Goal: Task Accomplishment & Management: Manage account settings

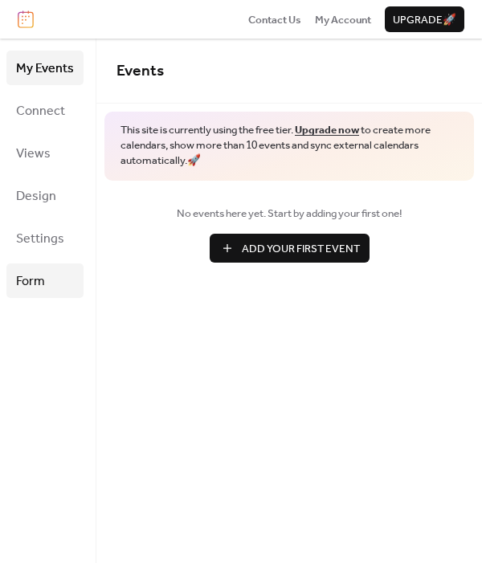
click at [39, 272] on span "Form" at bounding box center [30, 281] width 29 height 25
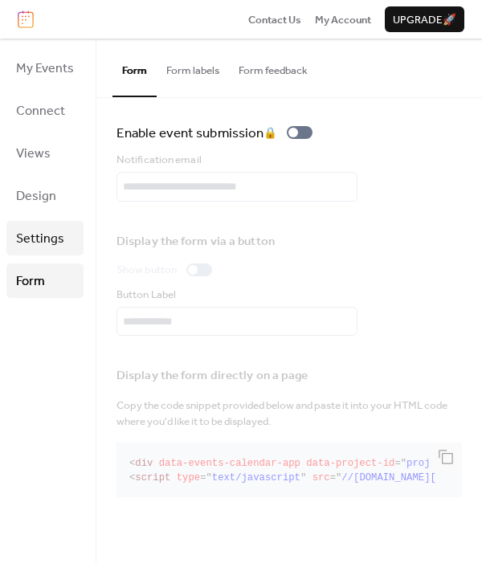
click at [29, 245] on span "Settings" at bounding box center [40, 238] width 48 height 25
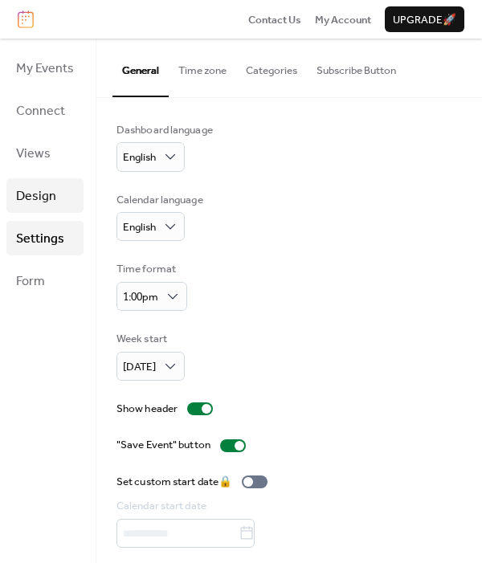
click at [26, 202] on span "Design" at bounding box center [36, 196] width 40 height 25
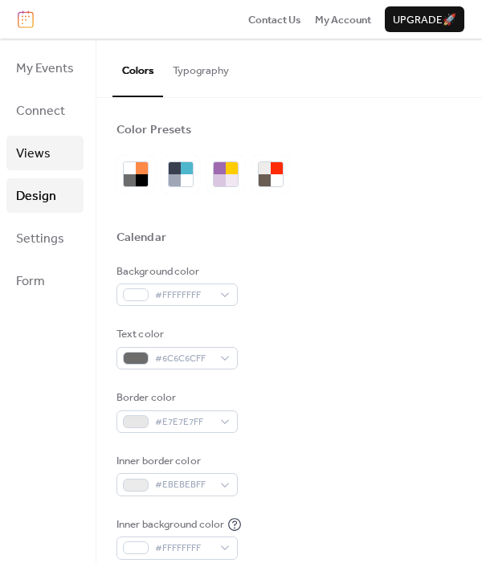
click at [28, 153] on span "Views" at bounding box center [33, 153] width 35 height 25
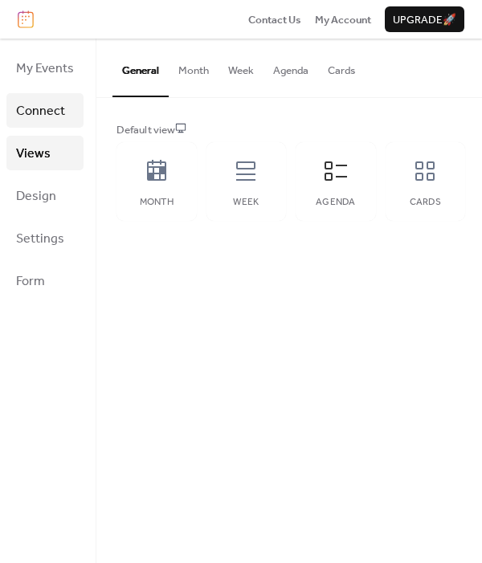
click at [34, 120] on span "Connect" at bounding box center [40, 111] width 49 height 25
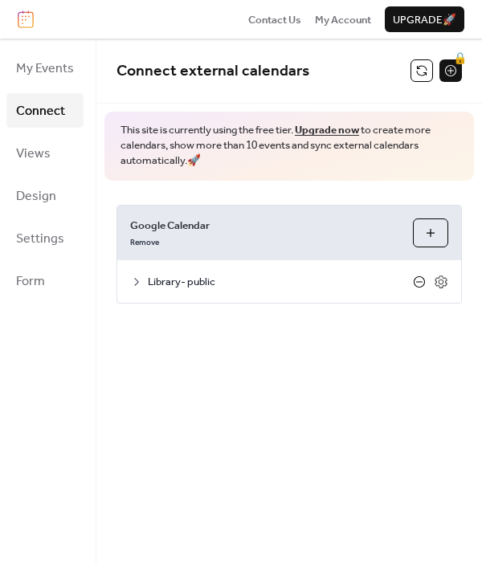
click at [421, 277] on icon at bounding box center [419, 281] width 13 height 13
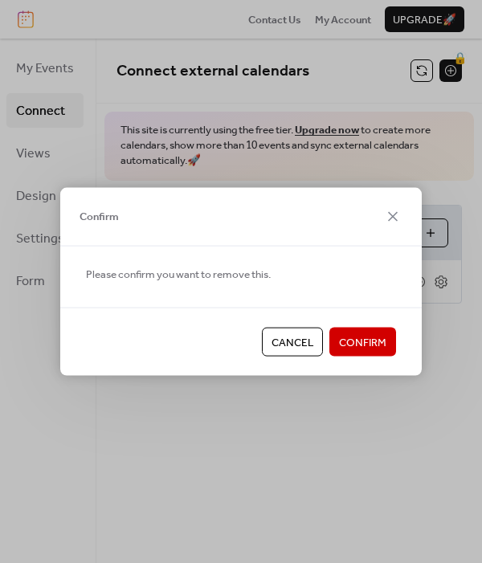
click at [377, 351] on span "Confirm" at bounding box center [362, 343] width 47 height 16
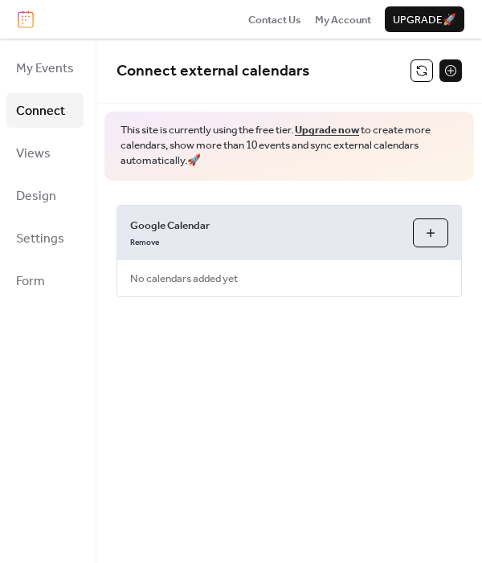
click at [430, 232] on button "Choose Calendars" at bounding box center [430, 232] width 35 height 29
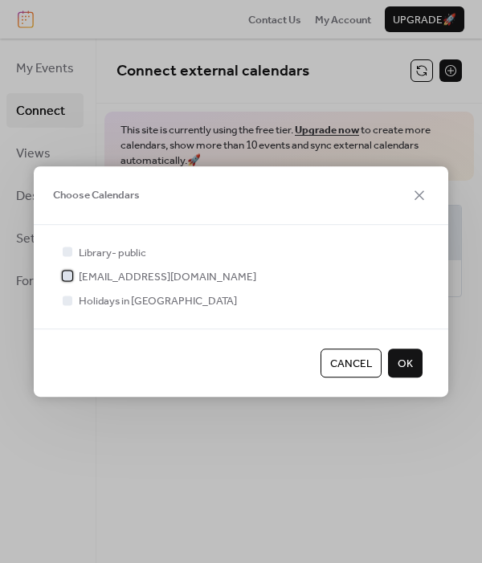
click at [165, 282] on span "[EMAIL_ADDRESS][DOMAIN_NAME]" at bounding box center [167, 277] width 177 height 16
click at [397, 360] on button "OK" at bounding box center [405, 362] width 35 height 29
